Goal: Use online tool/utility: Utilize a website feature to perform a specific function

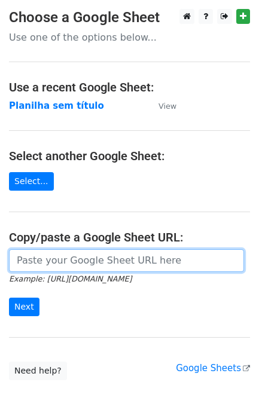
click at [89, 270] on input "url" at bounding box center [126, 260] width 235 height 23
paste input "https://docs.google.com/spreadsheets/d/11dGfEbGc57YceTrmeJPNe1kg2RUhHsyv8kR8EpL…"
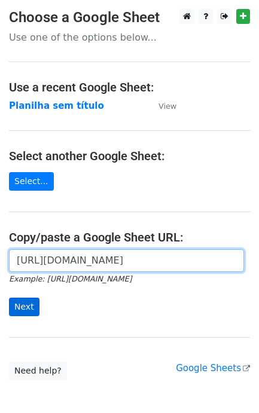
type input "https://docs.google.com/spreadsheets/d/11dGfEbGc57YceTrmeJPNe1kg2RUhHsyv8kR8EpL…"
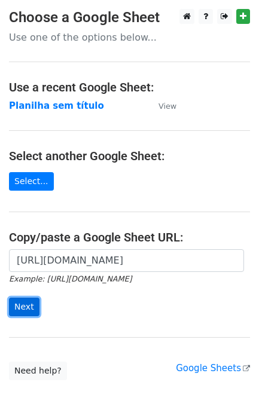
click at [24, 311] on input "Next" at bounding box center [24, 307] width 30 height 19
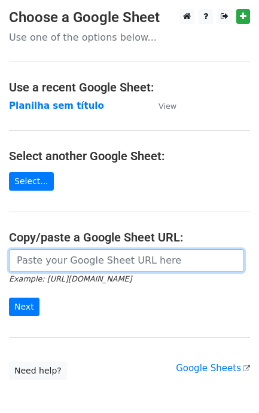
click at [57, 260] on input "url" at bounding box center [126, 260] width 235 height 23
paste input "paloma.silva@multimoveis.com / maria.cardozo@multimoveis.com / caroline@multimo…"
type input "paloma.silva@multimoveis.com / maria.cardozo@multimoveis.com / caroline@multimo…"
paste input "[URL][DOMAIN_NAME]"
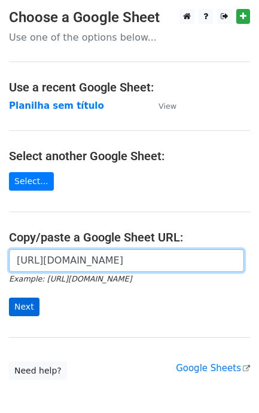
type input "https://docs.google.com/spreadsheets/d/11dGfEbGc57YceTrmeJPNe1kg2RUhHsyv8kR8EpL…"
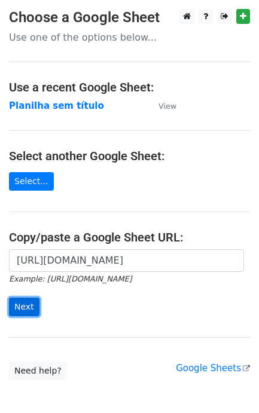
scroll to position [0, 0]
click at [33, 309] on input "Next" at bounding box center [24, 307] width 30 height 19
